Goal: Complete application form: Complete application form

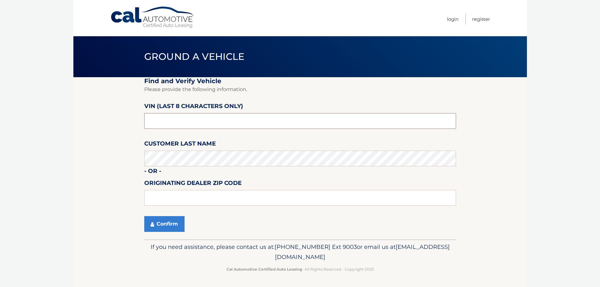
click at [172, 120] on input "text" at bounding box center [300, 121] width 312 height 16
type input "n*******"
type input "NT205023"
click at [167, 197] on input "text" at bounding box center [300, 198] width 312 height 16
click at [154, 226] on icon "submit" at bounding box center [152, 224] width 3 height 5
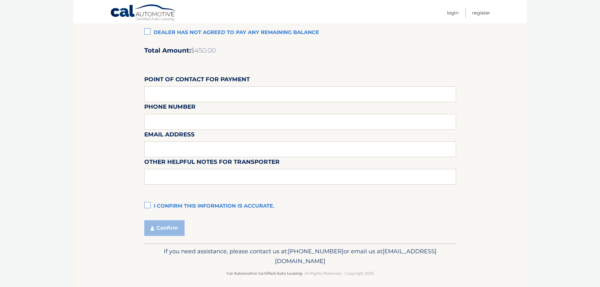
scroll to position [529, 0]
